Goal: Task Accomplishment & Management: Complete application form

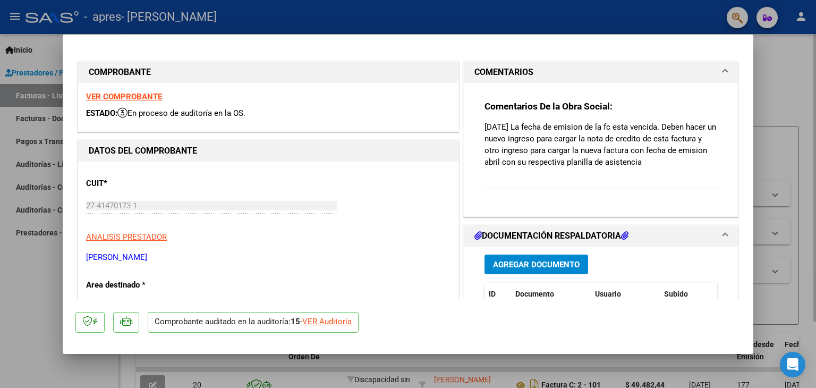
click at [772, 72] on div at bounding box center [408, 194] width 816 height 388
type input "$ 0,00"
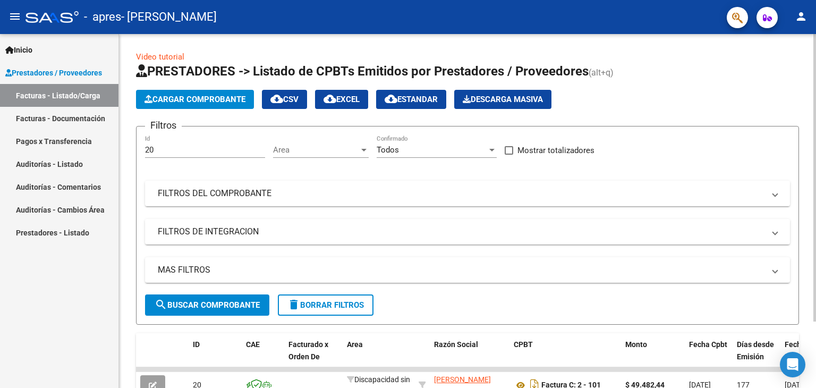
click at [171, 98] on span "Cargar Comprobante" at bounding box center [194, 100] width 101 height 10
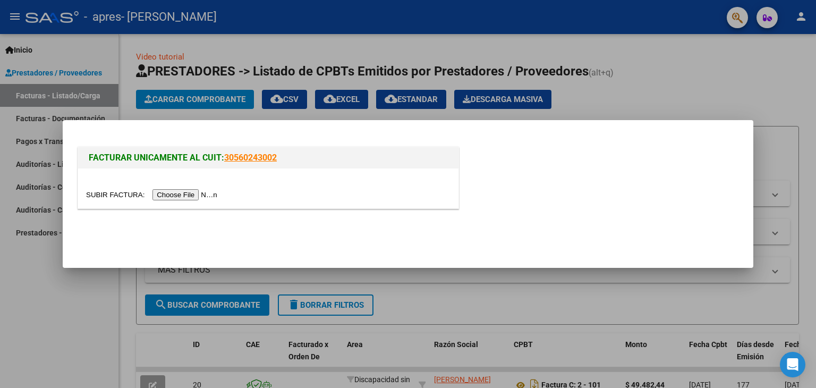
click at [171, 194] on input "file" at bounding box center [153, 194] width 134 height 11
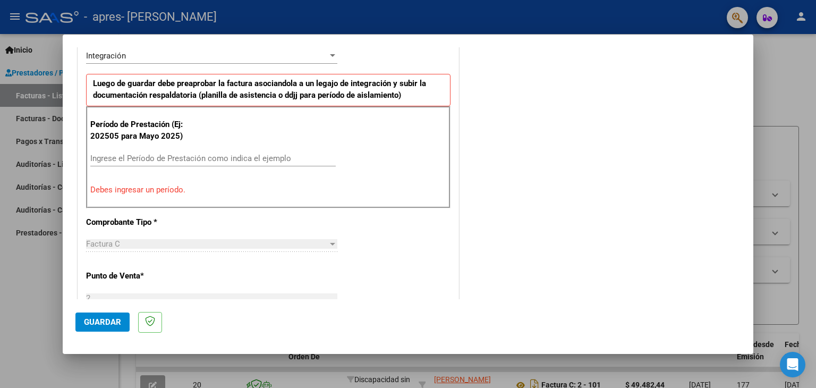
scroll to position [276, 0]
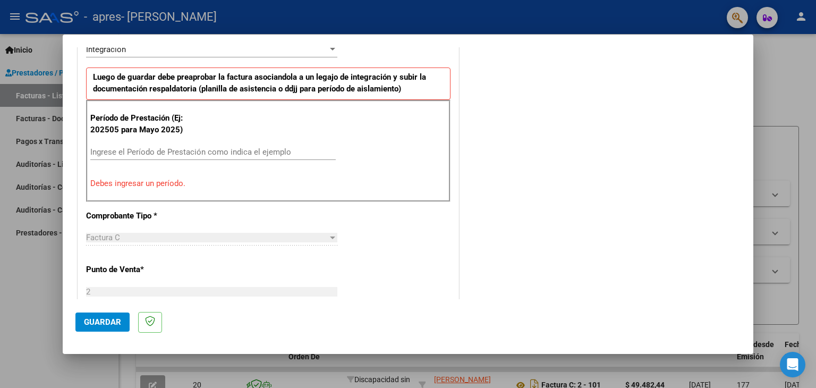
click at [179, 155] on input "Ingrese el Período de Prestación como indica el ejemplo" at bounding box center [212, 152] width 245 height 10
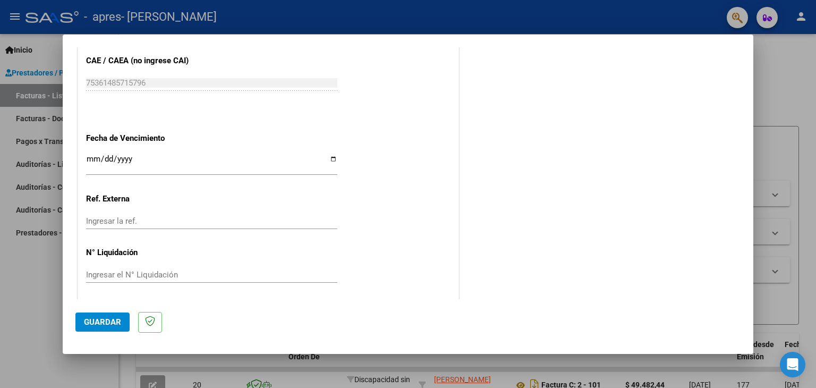
scroll to position [681, 0]
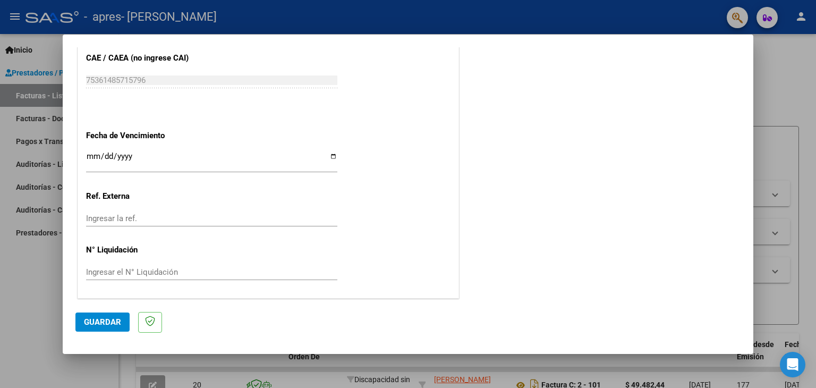
type input "202508"
click at [110, 320] on span "Guardar" at bounding box center [102, 322] width 37 height 10
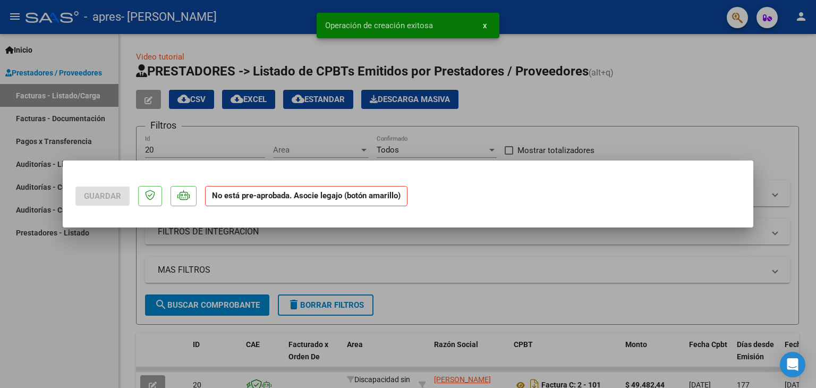
scroll to position [0, 0]
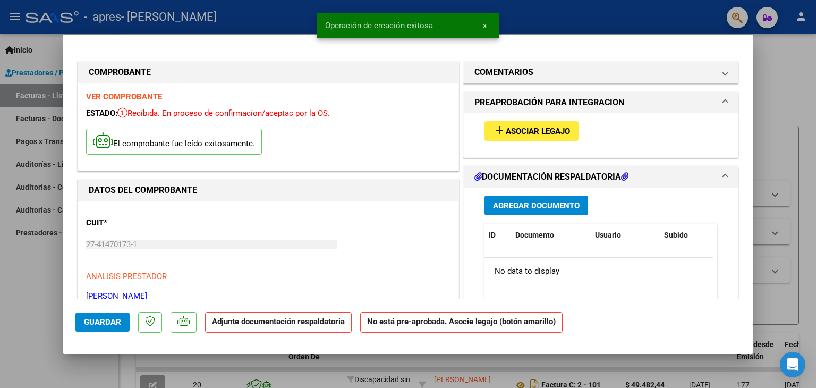
click at [550, 128] on span "Asociar Legajo" at bounding box center [537, 131] width 64 height 10
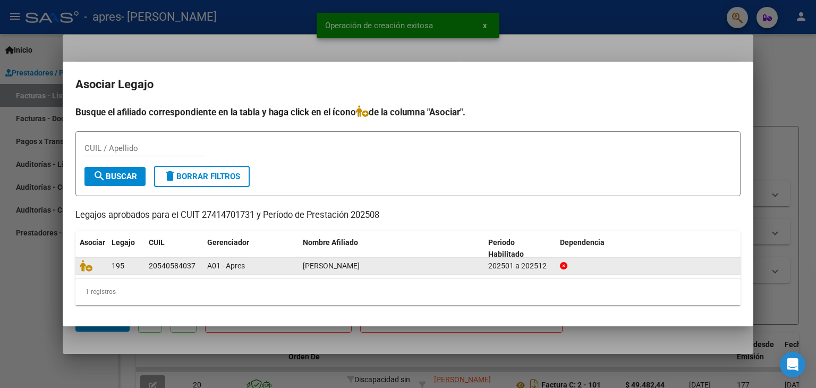
click at [165, 265] on div "20540584037" at bounding box center [172, 266] width 47 height 12
click at [90, 267] on icon at bounding box center [86, 266] width 13 height 12
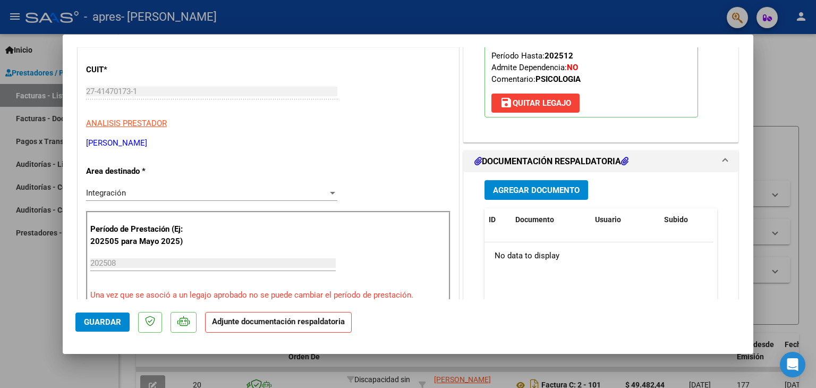
scroll to position [159, 0]
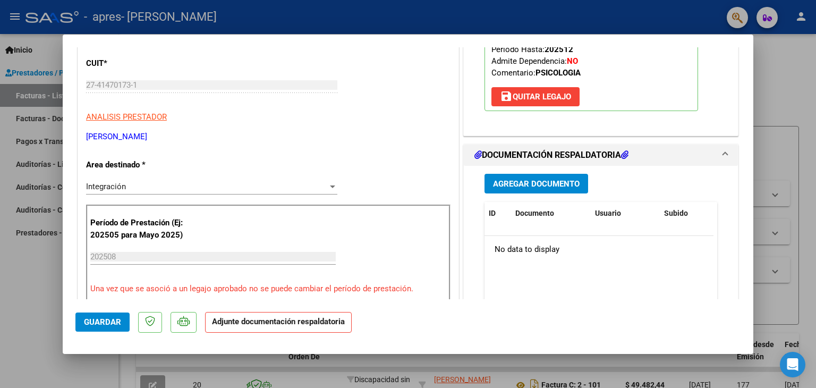
click at [529, 187] on span "Agregar Documento" at bounding box center [536, 184] width 87 height 10
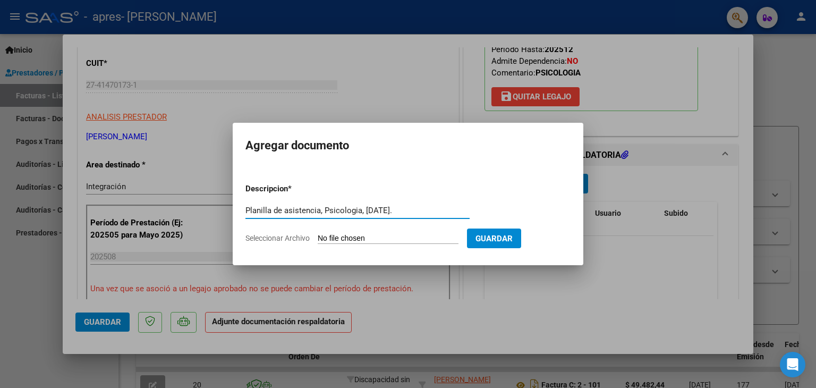
type input "Planilla de asistencia, Psicologia, [DATE]."
click at [287, 238] on span "Seleccionar Archivo" at bounding box center [277, 238] width 64 height 8
click at [318, 238] on input "Seleccionar Archivo" at bounding box center [388, 239] width 141 height 10
type input "C:\fakepath\Planilla de asistencia, Psicologia, [DATE] - [PERSON_NAME].pdf"
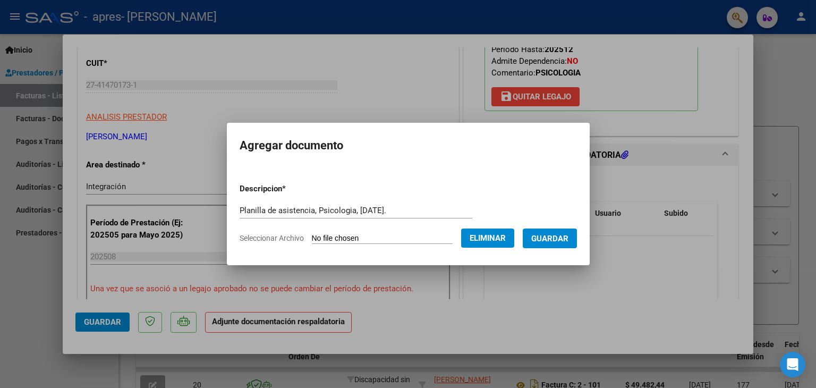
click at [558, 236] on span "Guardar" at bounding box center [549, 239] width 37 height 10
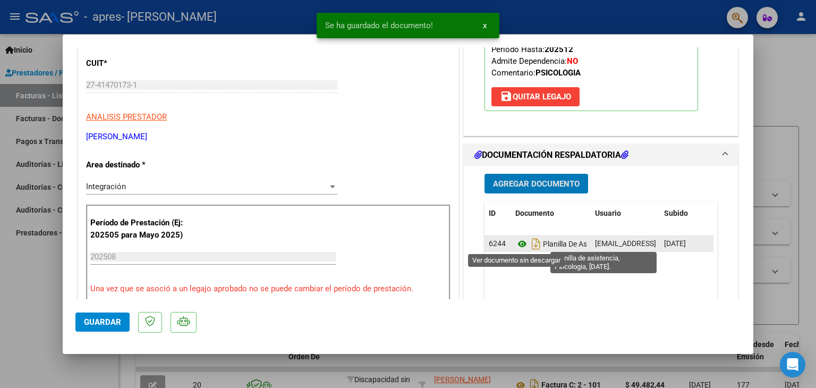
click at [518, 241] on icon at bounding box center [522, 243] width 14 height 13
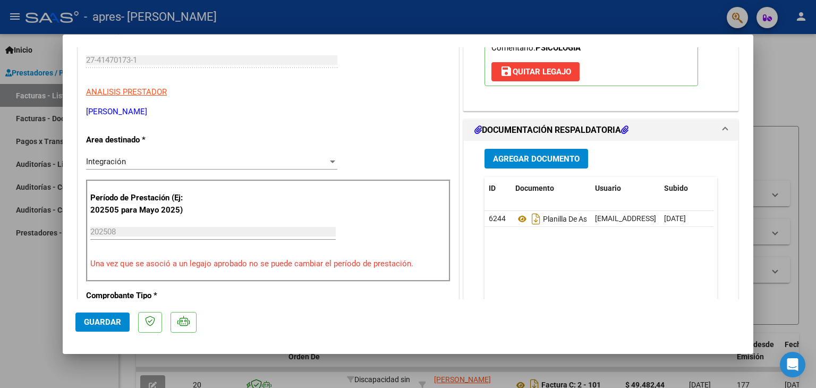
scroll to position [7, 0]
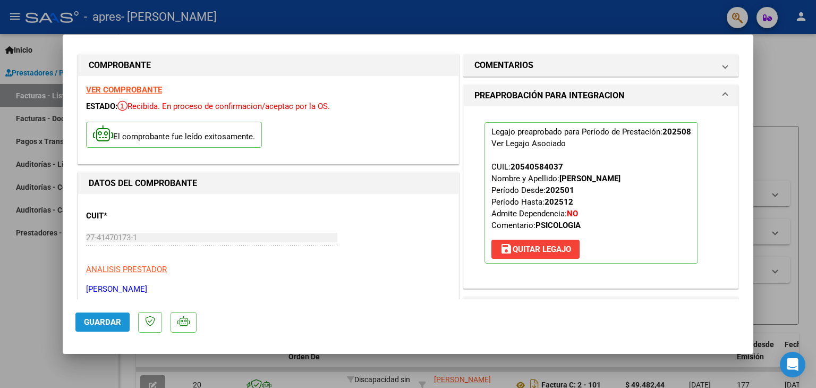
click at [99, 321] on span "Guardar" at bounding box center [102, 322] width 37 height 10
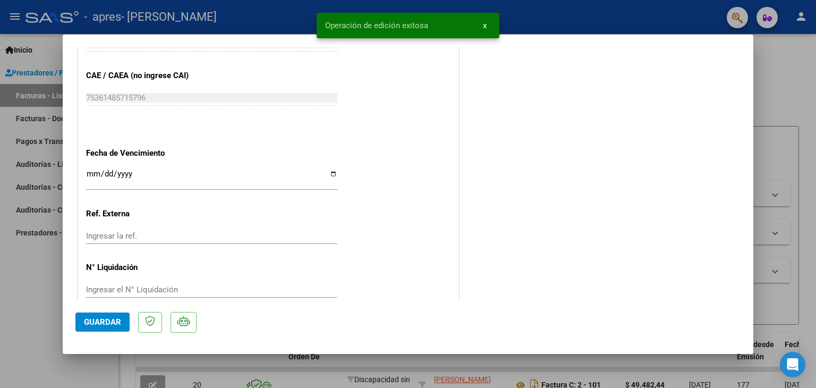
scroll to position [697, 0]
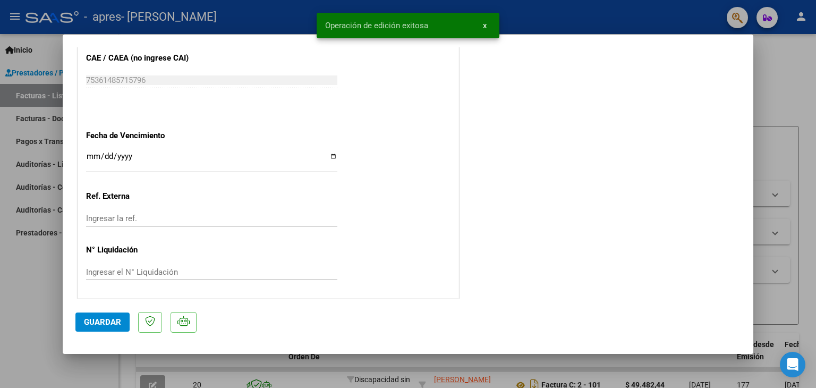
click at [119, 320] on span "Guardar" at bounding box center [102, 322] width 37 height 10
click at [765, 80] on div at bounding box center [408, 194] width 816 height 388
type input "$ 0,00"
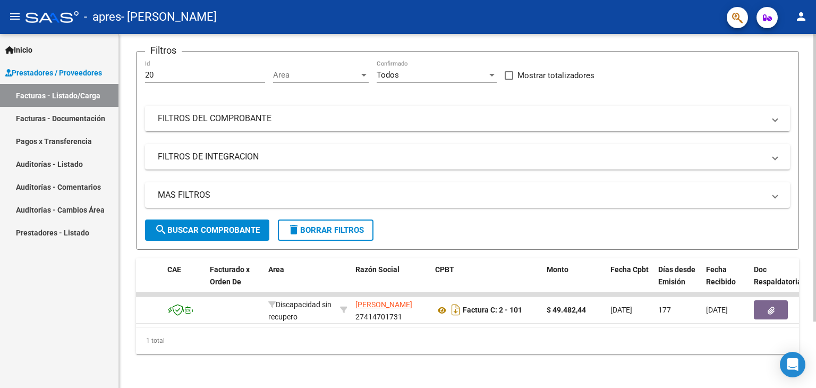
scroll to position [0, 0]
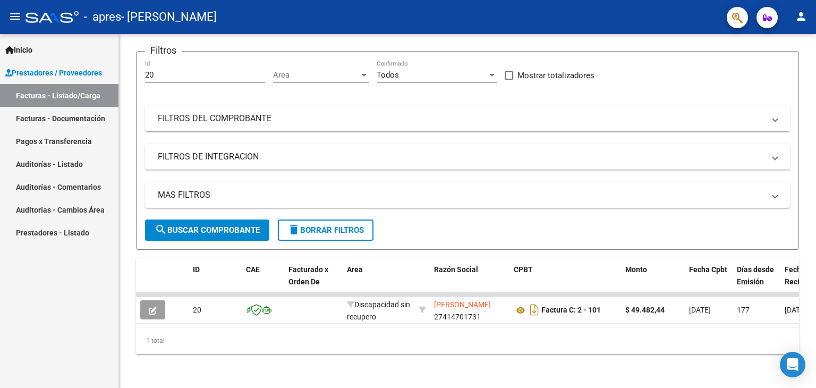
click at [81, 96] on link "Facturas - Listado/Carga" at bounding box center [59, 95] width 118 height 23
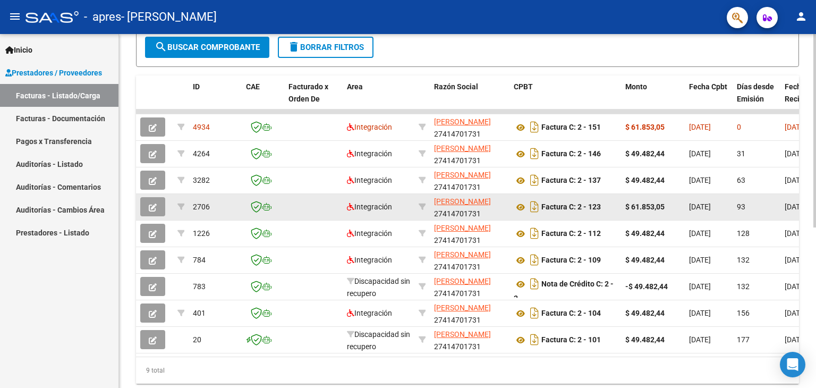
scroll to position [187, 0]
